Goal: Task Accomplishment & Management: Use online tool/utility

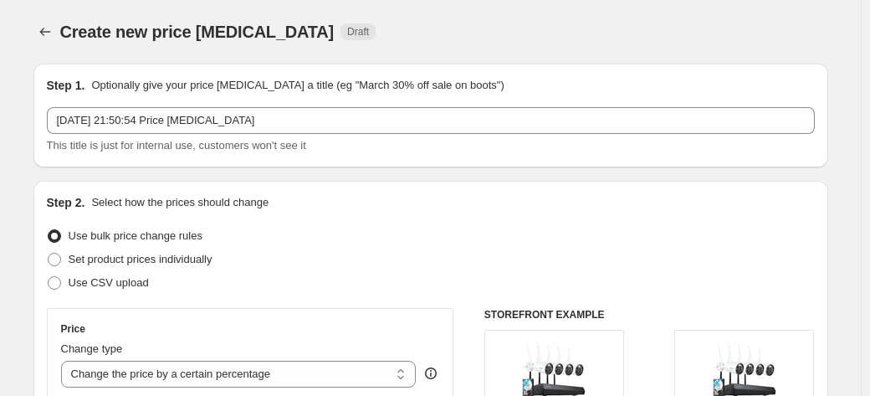
select select "percentage"
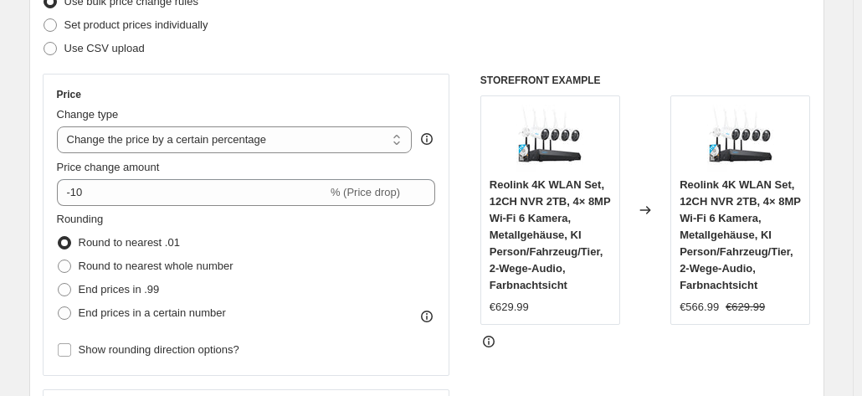
scroll to position [243, 0]
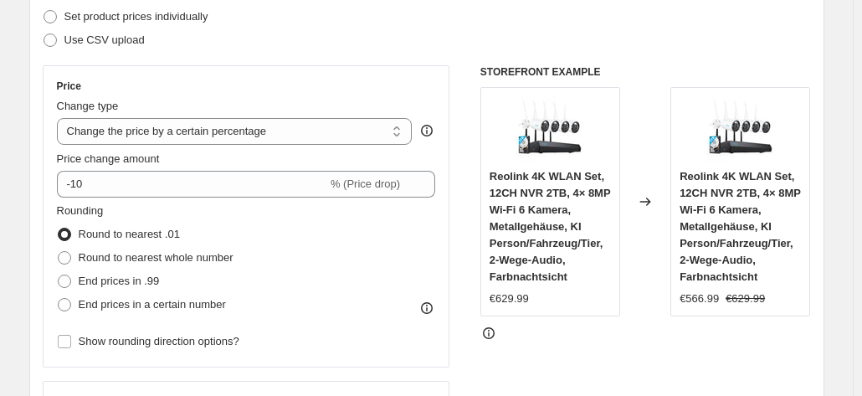
click at [288, 216] on div "Rounding Round to nearest .01 Round to nearest whole number End prices in .99 E…" at bounding box center [246, 260] width 379 height 114
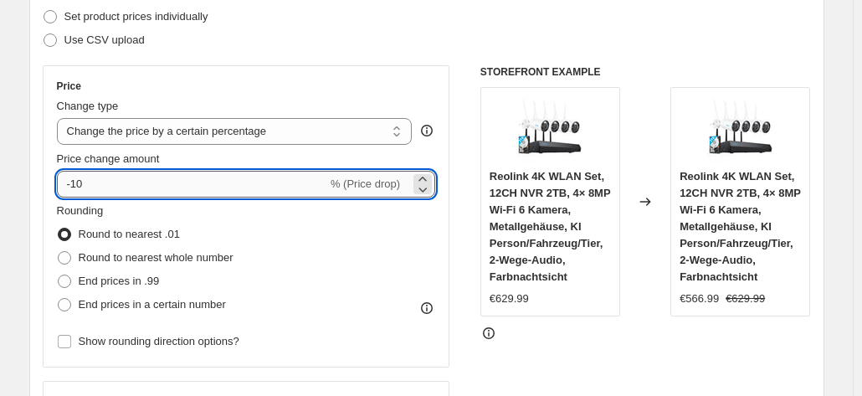
click at [273, 188] on input "-10" at bounding box center [192, 184] width 270 height 27
type input "-1"
type input "-9"
type input "8"
type input "3"
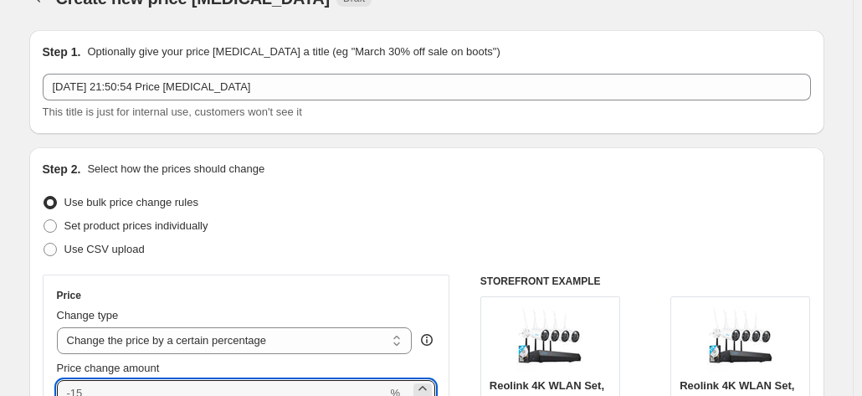
scroll to position [0, 0]
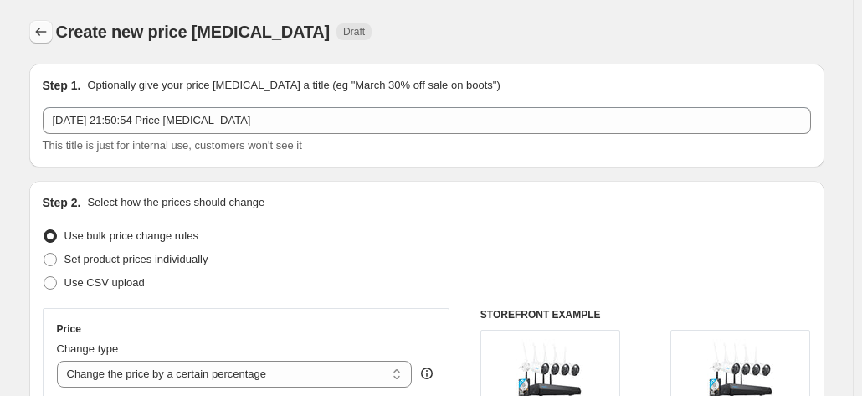
click at [49, 39] on icon "Price change jobs" at bounding box center [41, 31] width 17 height 17
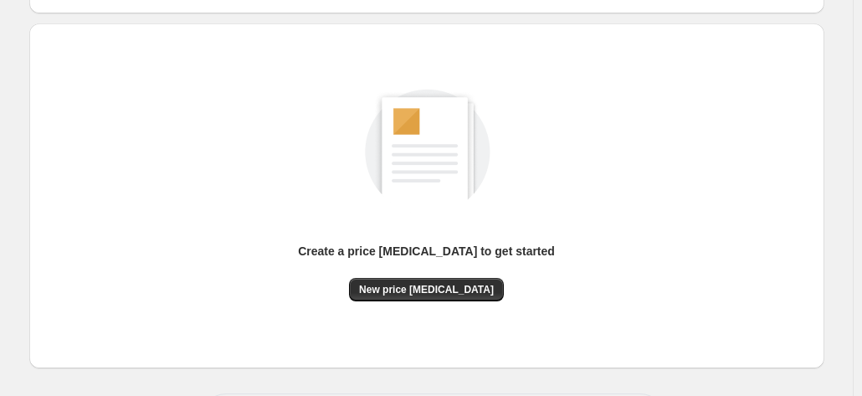
scroll to position [167, 0]
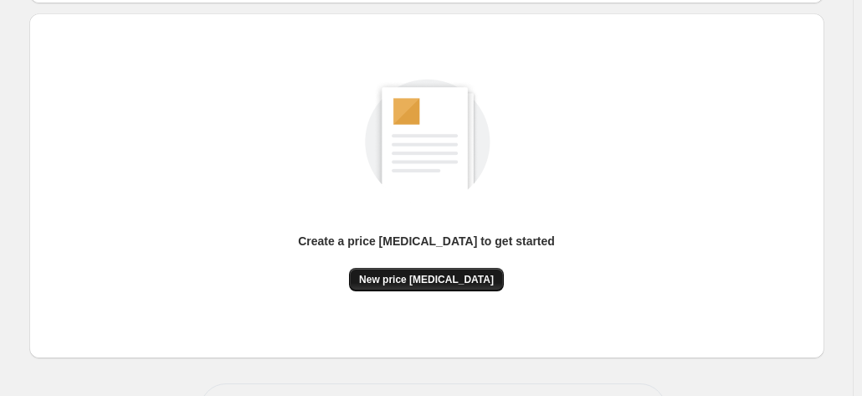
click at [388, 287] on button "New price [MEDICAL_DATA]" at bounding box center [426, 279] width 155 height 23
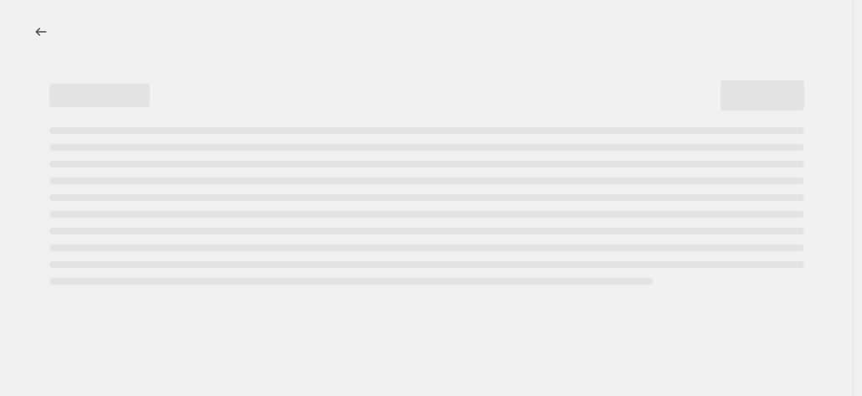
select select "percentage"
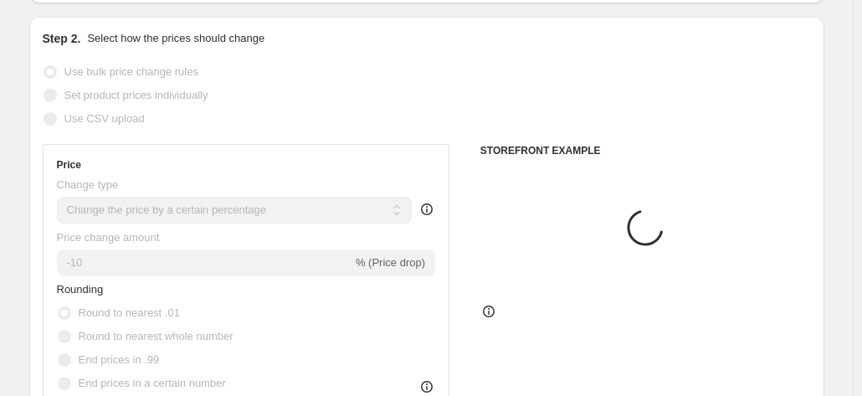
scroll to position [335, 0]
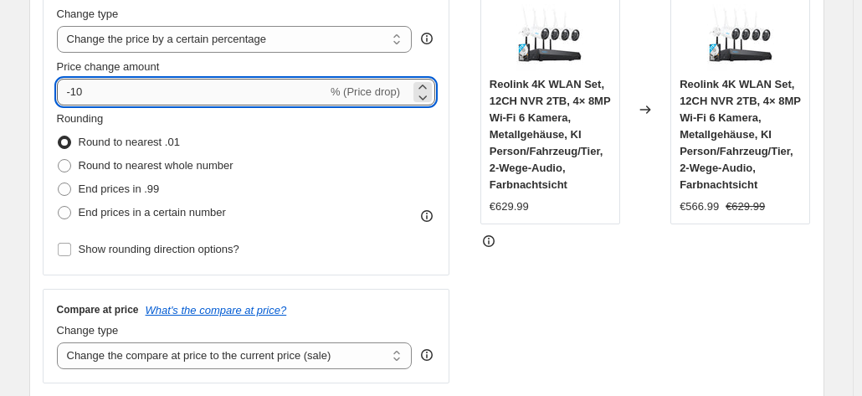
click at [274, 96] on input "-10" at bounding box center [192, 92] width 270 height 27
type input "-1"
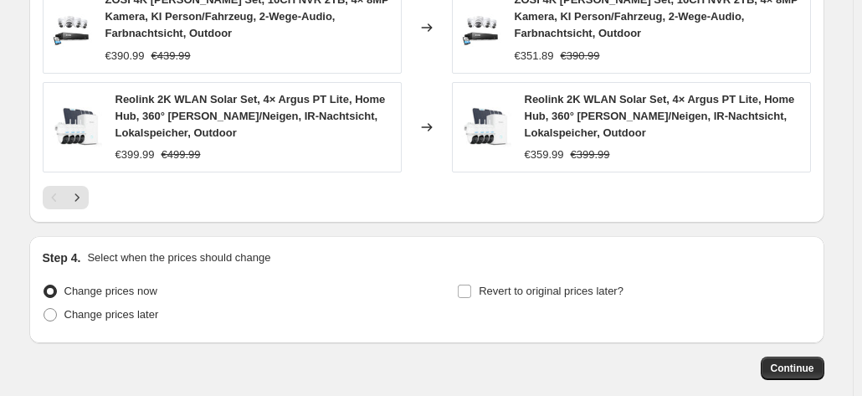
scroll to position [1367, 0]
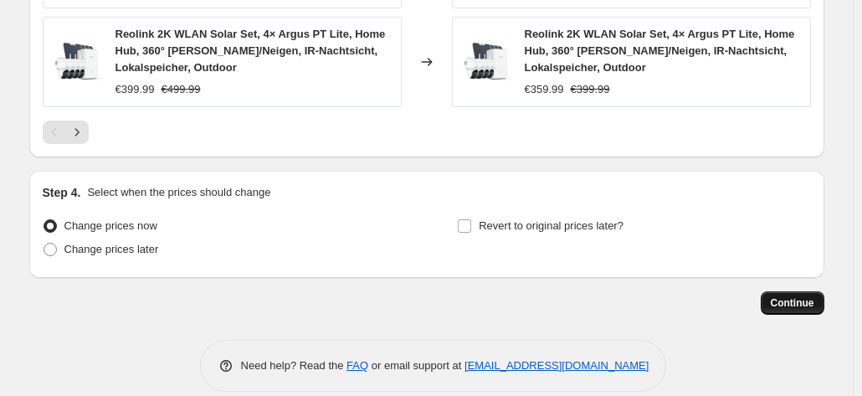
type input "-35"
click at [790, 296] on span "Continue" at bounding box center [793, 302] width 44 height 13
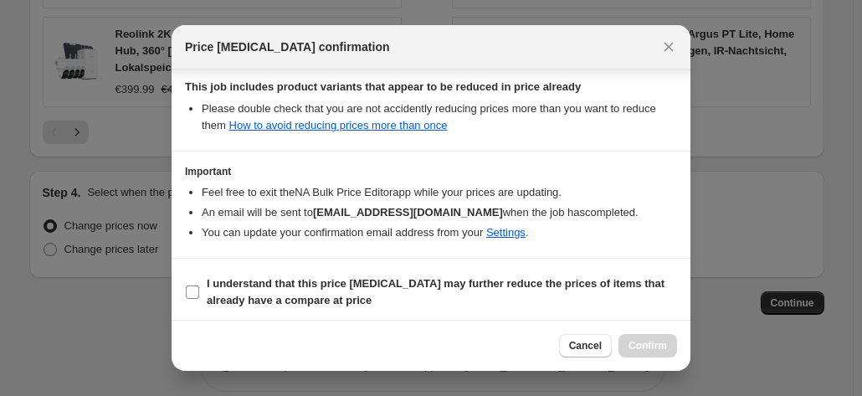
scroll to position [305, 0]
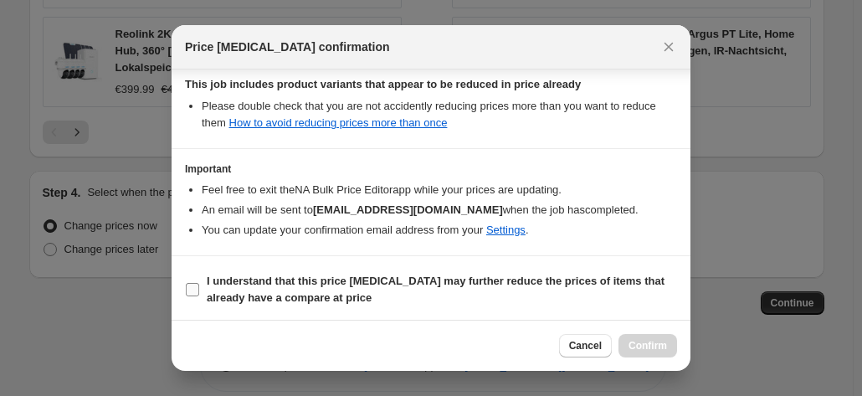
click at [499, 277] on b "I understand that this price [MEDICAL_DATA] may further reduce the prices of it…" at bounding box center [436, 289] width 458 height 29
click at [199, 283] on input "I understand that this price [MEDICAL_DATA] may further reduce the prices of it…" at bounding box center [192, 289] width 13 height 13
checkbox input "true"
click at [654, 340] on span "Confirm" at bounding box center [648, 345] width 39 height 13
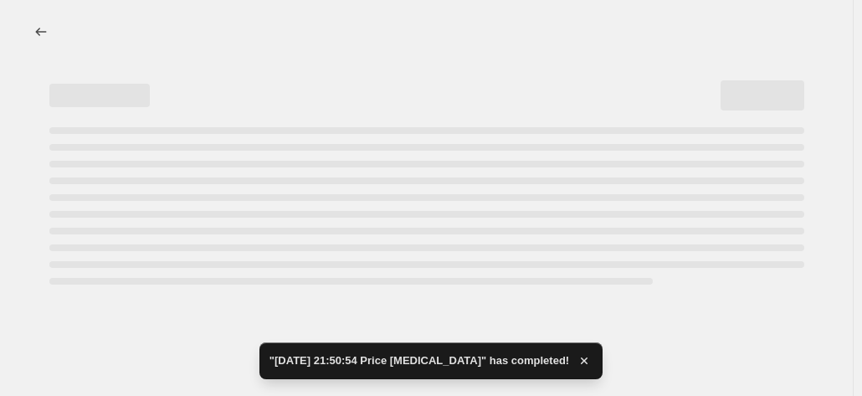
select select "percentage"
